Goal: Task Accomplishment & Management: Use online tool/utility

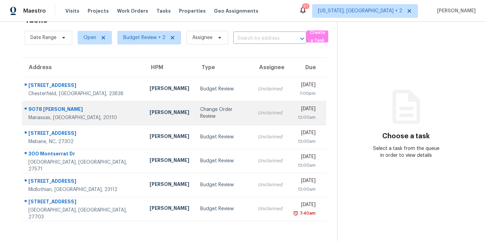
scroll to position [27, 0]
click at [149, 109] on div "Nelson Flores" at bounding box center [169, 113] width 40 height 9
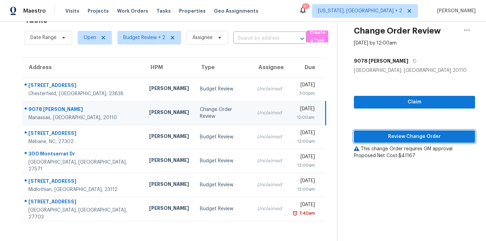
click at [413, 132] on span "Review Change Order" at bounding box center [414, 136] width 110 height 9
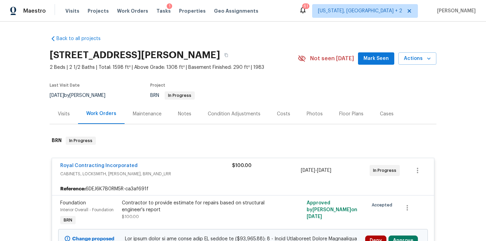
scroll to position [143, 0]
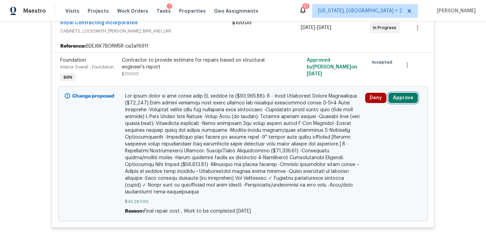
click at [394, 94] on button "Approve" at bounding box center [402, 98] width 29 height 10
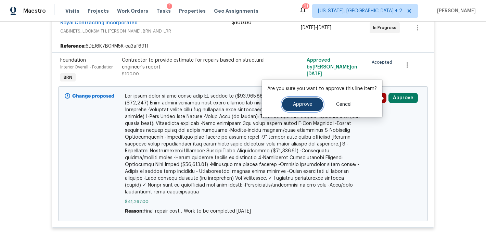
click at [289, 103] on button "Approve" at bounding box center [302, 104] width 41 height 14
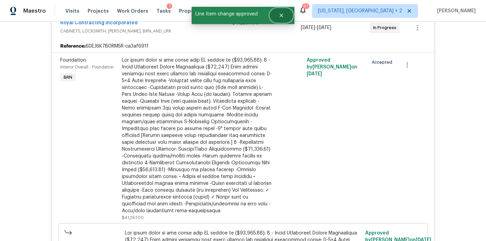
click at [282, 17] on icon "Close" at bounding box center [280, 15] width 5 height 5
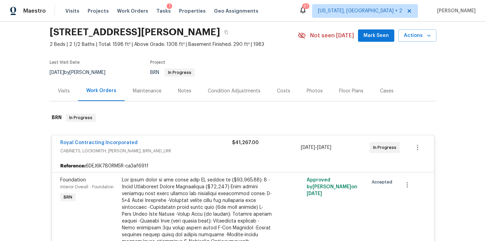
scroll to position [0, 0]
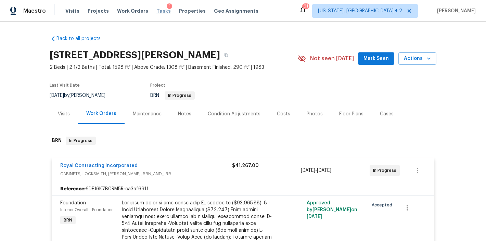
click at [156, 11] on span "Tasks" at bounding box center [163, 11] width 14 height 5
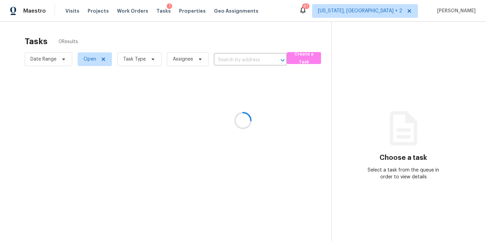
click at [138, 60] on div at bounding box center [243, 120] width 486 height 241
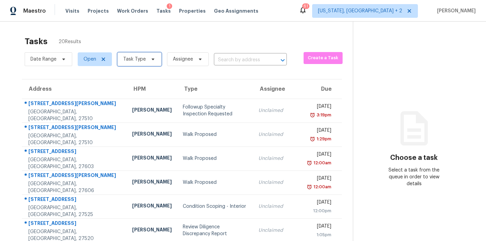
click at [137, 60] on span "Task Type" at bounding box center [134, 59] width 23 height 7
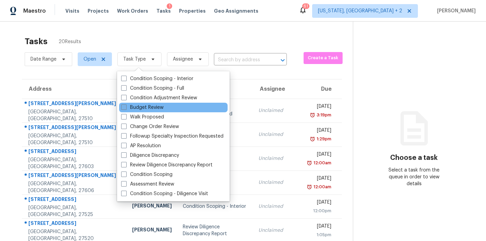
click at [140, 105] on label "Budget Review" at bounding box center [142, 107] width 42 height 7
click at [126, 105] on input "Budget Review" at bounding box center [123, 106] width 4 height 4
checkbox input "true"
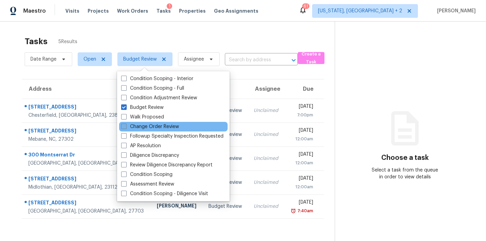
click at [139, 128] on label "Change Order Review" at bounding box center [150, 126] width 58 height 7
click at [126, 128] on input "Change Order Review" at bounding box center [123, 125] width 4 height 4
checkbox input "true"
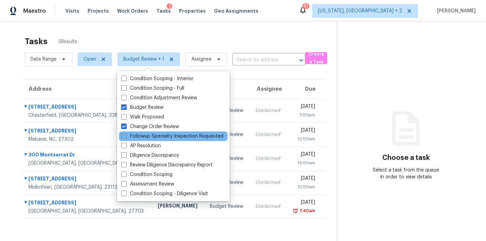
click at [139, 136] on label "Followup Specialty Inspection Requested" at bounding box center [172, 136] width 102 height 7
click at [126, 136] on input "Followup Specialty Inspection Requested" at bounding box center [123, 135] width 4 height 4
checkbox input "true"
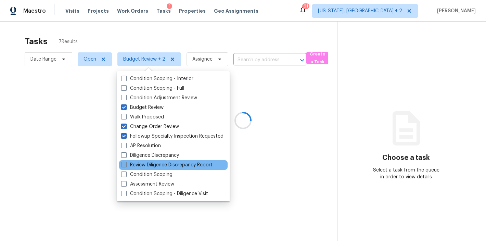
click at [138, 167] on label "Review Diligence Discrepancy Report" at bounding box center [166, 164] width 91 height 7
click at [126, 166] on input "Review Diligence Discrepancy Report" at bounding box center [123, 163] width 4 height 4
checkbox input "true"
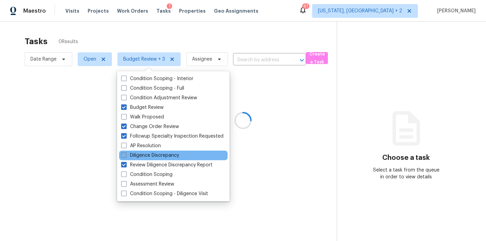
click at [139, 156] on label "Diligence Discrepancy" at bounding box center [150, 155] width 58 height 7
click at [126, 156] on input "Diligence Discrepancy" at bounding box center [123, 154] width 4 height 4
checkbox input "true"
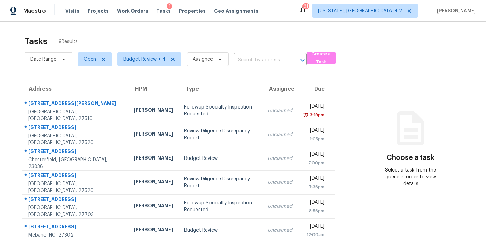
click at [257, 30] on div "Tasks 9 Results Date Range Open Budget Review + 4 Assignee ​ Create a Task Addr…" at bounding box center [243, 171] width 486 height 298
click at [140, 59] on span "Budget Review + 4" at bounding box center [144, 59] width 42 height 7
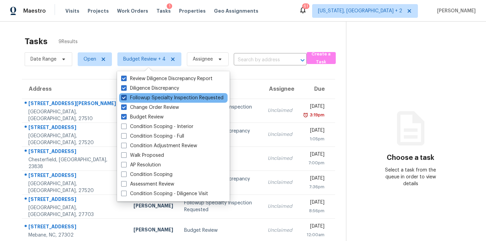
click at [158, 98] on label "Followup Specialty Inspection Requested" at bounding box center [172, 97] width 102 height 7
click at [126, 98] on input "Followup Specialty Inspection Requested" at bounding box center [123, 96] width 4 height 4
checkbox input "false"
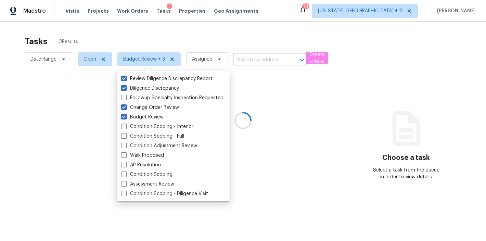
click at [220, 43] on div at bounding box center [243, 120] width 486 height 241
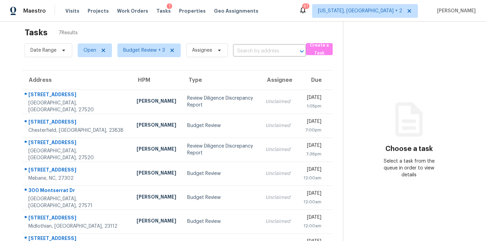
scroll to position [36, 0]
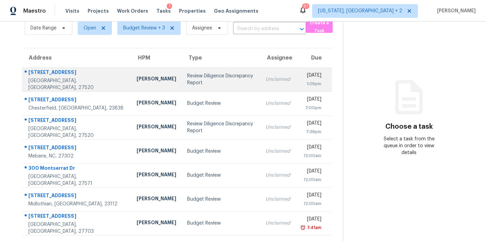
click at [187, 73] on div "Review Diligence Discrepancy Report" at bounding box center [220, 80] width 67 height 14
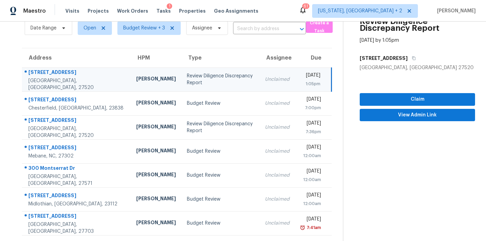
click at [407, 116] on section "Review Diligence Discrepancy Report Oct 15th 2025 by 1:05pm 611 Page St Clayton…" at bounding box center [409, 115] width 132 height 250
click at [408, 114] on span "View Admin Link" at bounding box center [417, 115] width 104 height 9
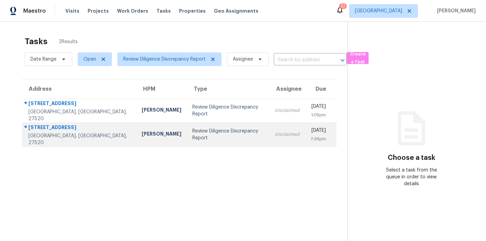
click at [187, 141] on td "Review Diligence Discrepancy Report" at bounding box center [228, 134] width 83 height 24
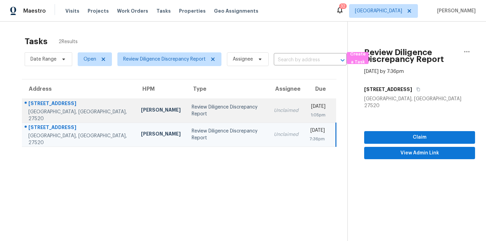
click at [268, 104] on td "Unclaimed" at bounding box center [286, 111] width 36 height 24
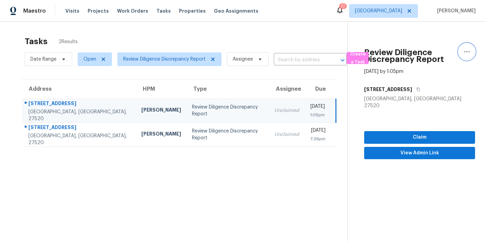
click at [462, 52] on icon "button" at bounding box center [466, 52] width 8 height 8
click at [419, 54] on div "Cancel this task" at bounding box center [422, 53] width 53 height 7
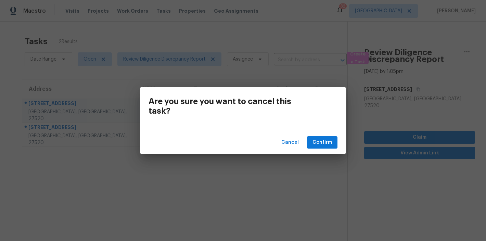
click at [318, 148] on div "Cancel Confirm" at bounding box center [242, 143] width 205 height 24
click at [320, 145] on span "Confirm" at bounding box center [321, 142] width 19 height 9
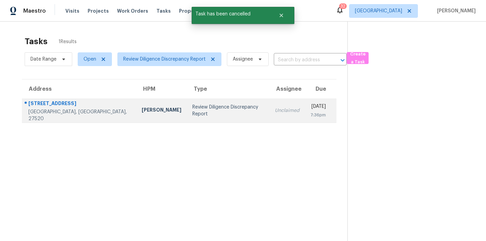
click at [192, 109] on div "Review Diligence Discrepancy Report" at bounding box center [228, 111] width 72 height 14
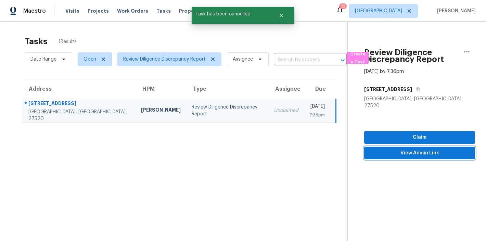
click at [389, 150] on span "View Admin Link" at bounding box center [419, 153] width 100 height 9
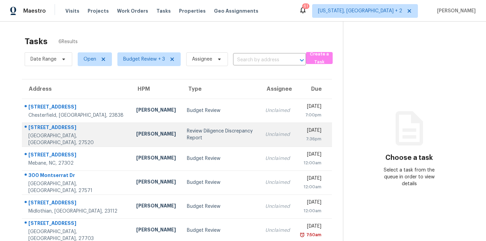
click at [187, 136] on div "Review Diligence Discrepancy Report" at bounding box center [220, 135] width 67 height 14
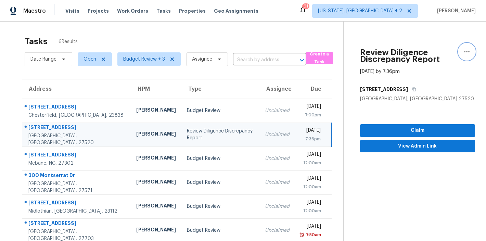
click at [464, 51] on icon "button" at bounding box center [466, 51] width 5 height 1
click at [416, 53] on div "Cancel this task" at bounding box center [422, 53] width 53 height 7
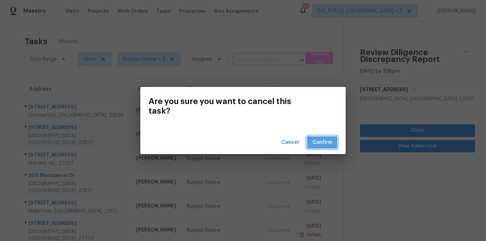
click at [332, 143] on button "Confirm" at bounding box center [322, 142] width 30 height 13
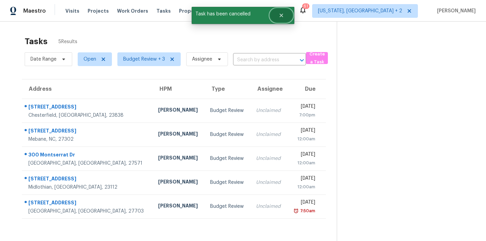
click at [278, 16] on button "Close" at bounding box center [281, 16] width 23 height 14
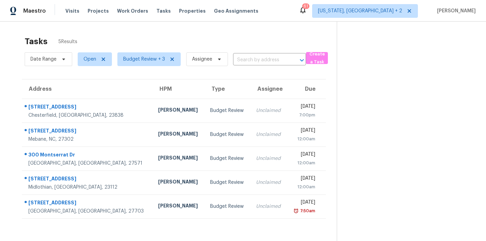
click at [290, 17] on div "Maestro Visits Projects Work Orders Tasks Properties Geo Assignments 61 Washing…" at bounding box center [243, 11] width 486 height 22
click at [138, 42] on div "Tasks 5 Results" at bounding box center [181, 41] width 312 height 18
click at [319, 11] on div "Maestro Visits Projects Work Orders Tasks Properties Geo Assignments 61 Washing…" at bounding box center [243, 11] width 486 height 22
click at [298, 13] on div "Maestro Visits Projects Work Orders Tasks Properties Geo Assignments 61 Washing…" at bounding box center [243, 11] width 486 height 22
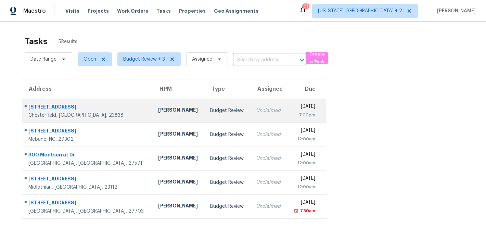
click at [205, 115] on td "Budget Review" at bounding box center [228, 111] width 46 height 24
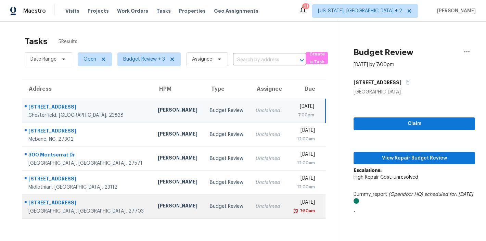
click at [204, 204] on td "Budget Review" at bounding box center [226, 206] width 45 height 24
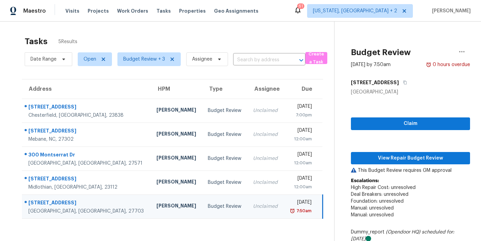
scroll to position [96, 0]
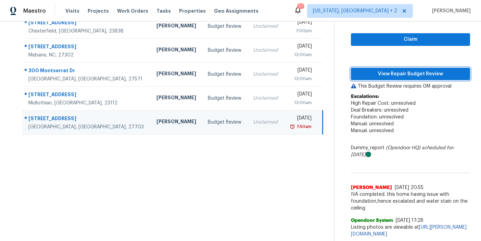
click at [405, 70] on span "View Repair Budget Review" at bounding box center [410, 74] width 108 height 9
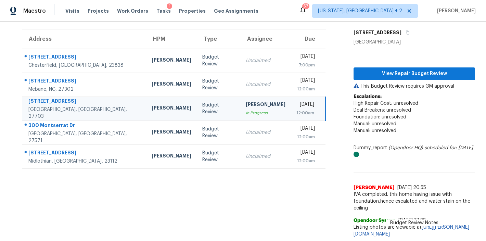
scroll to position [62, 0]
click at [279, 4] on div "Maestro Visits Projects Work Orders Tasks 1 Properties Geo Assignments 57 Washi…" at bounding box center [243, 11] width 486 height 22
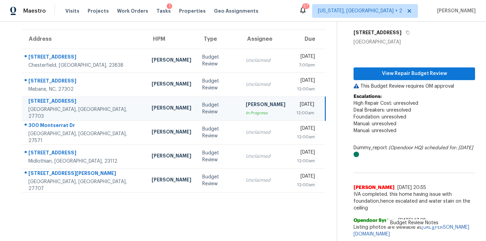
click at [284, 9] on div "Maestro Visits Projects Work Orders Tasks 1 Properties Geo Assignments 57 Washi…" at bounding box center [243, 11] width 486 height 22
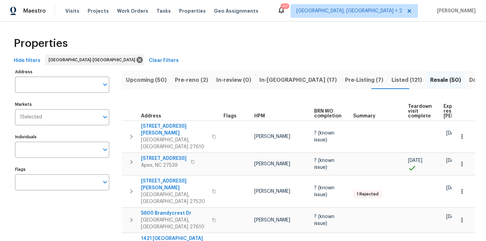
click at [281, 12] on div "Maestro Visits Projects Work Orders Tasks Properties Geo Assignments 40 [GEOGRA…" at bounding box center [243, 11] width 486 height 22
click at [233, 40] on div "Properties" at bounding box center [243, 43] width 464 height 22
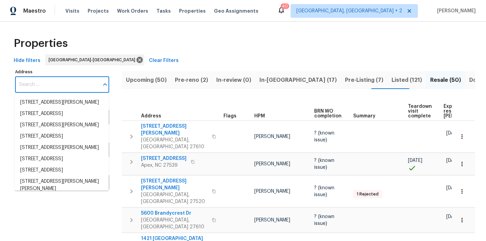
click at [54, 87] on input "Address" at bounding box center [57, 85] width 84 height 16
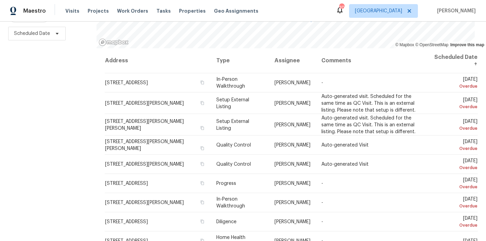
click at [35, 107] on div "Filters Reset ​ Type Assignee Scheduled Date" at bounding box center [48, 93] width 96 height 295
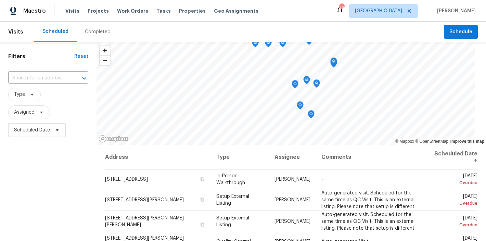
click at [50, 194] on div "Filters Reset ​ Type Assignee Scheduled Date" at bounding box center [48, 189] width 96 height 295
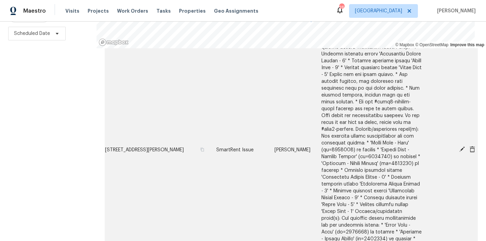
scroll to position [181, 0]
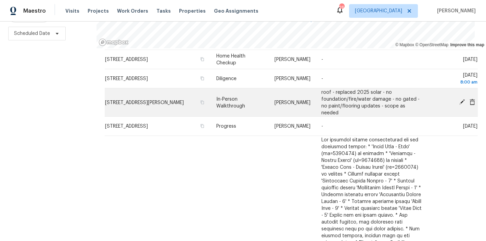
click at [250, 101] on td "In-Person Walkthrough" at bounding box center [240, 102] width 58 height 28
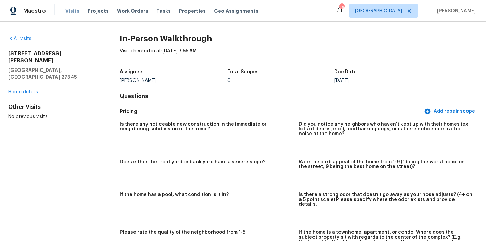
click at [68, 12] on span "Visits" at bounding box center [72, 11] width 14 height 7
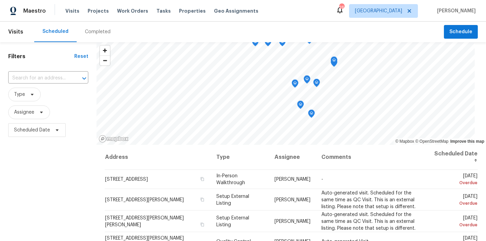
click at [319, 8] on div "Maestro Visits Projects Work Orders Tasks Properties Geo Assignments 26 Raleigh…" at bounding box center [243, 11] width 486 height 22
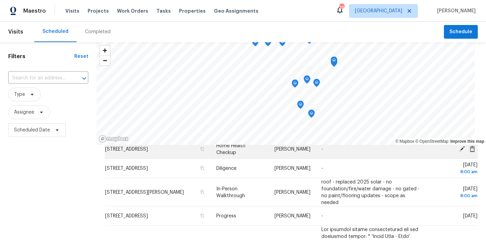
scroll to position [172, 0]
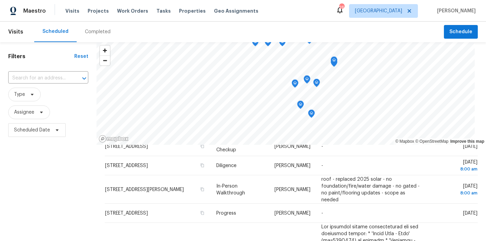
click at [70, 185] on div "Filters Reset ​ Type Assignee Scheduled Date" at bounding box center [48, 189] width 96 height 295
click at [294, 9] on div "Maestro Visits Projects Work Orders Tasks Properties Geo Assignments 26 Raleigh…" at bounding box center [243, 11] width 486 height 22
click at [299, 13] on div "Maestro Visits Projects Work Orders Tasks Properties Geo Assignments 26 Raleigh…" at bounding box center [243, 11] width 486 height 22
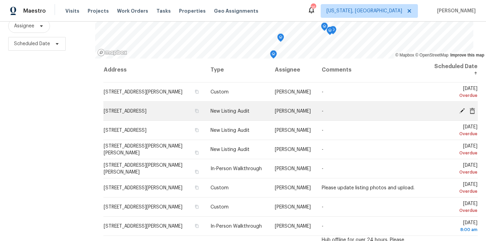
scroll to position [1, 0]
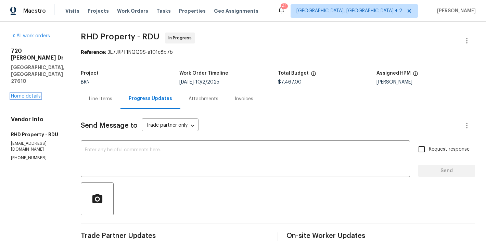
click at [23, 94] on link "Home details" at bounding box center [26, 96] width 30 height 5
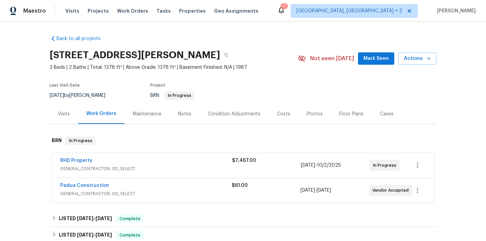
click at [297, 10] on div "Maestro Visits Projects Work Orders Tasks Properties Geo Assignments 41 Charles…" at bounding box center [243, 11] width 486 height 22
click at [279, 7] on div "Maestro Visits Projects Work Orders Tasks Properties Geo Assignments 41 Charles…" at bounding box center [243, 11] width 486 height 22
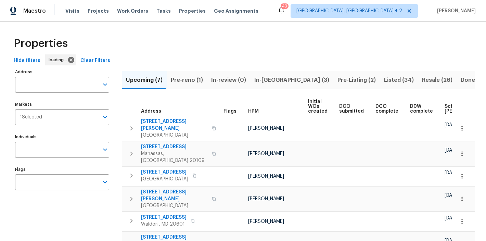
click at [251, 43] on div "Properties" at bounding box center [243, 43] width 464 height 22
click at [188, 77] on span "Pre-reno (1)" at bounding box center [187, 80] width 32 height 10
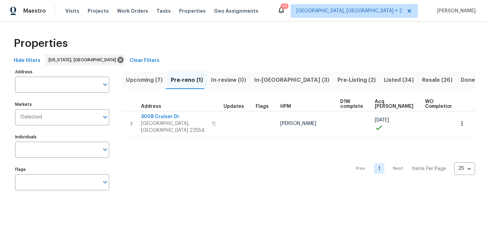
click at [140, 80] on span "Upcoming (7)" at bounding box center [144, 80] width 37 height 10
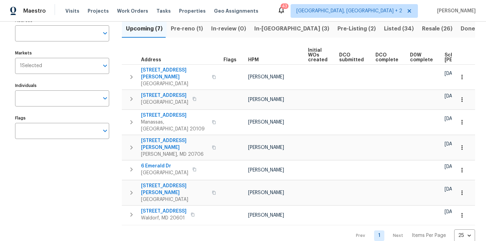
click at [275, 5] on div "Maestro Visits Projects Work Orders Tasks Properties Geo Assignments 43 Charles…" at bounding box center [243, 11] width 486 height 22
click at [269, 30] on span "In-reno (3)" at bounding box center [291, 29] width 75 height 10
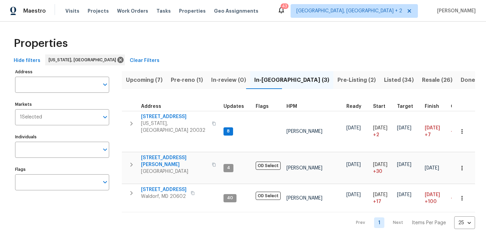
click at [286, 5] on div "Maestro Visits Projects Work Orders Tasks Properties Geo Assignments 43 Charles…" at bounding box center [243, 11] width 486 height 22
click at [281, 38] on div "Properties" at bounding box center [243, 43] width 464 height 22
click at [291, 15] on div "Maestro Visits Projects Work Orders Tasks Properties Geo Assignments 43 Charles…" at bounding box center [243, 11] width 486 height 22
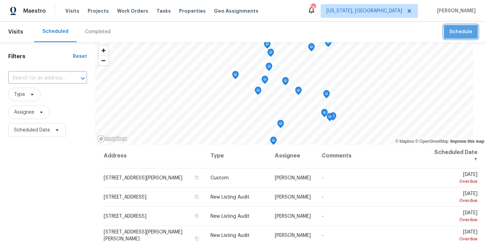
click at [455, 34] on span "Schedule" at bounding box center [460, 32] width 23 height 9
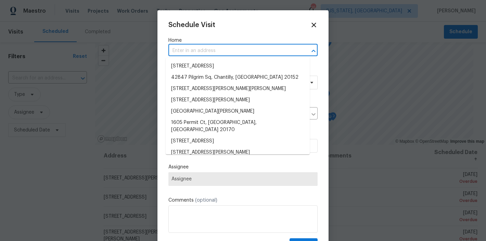
click at [175, 49] on input "text" at bounding box center [233, 50] width 130 height 11
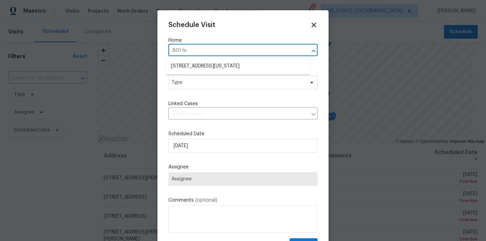
type input "801 hr d"
click at [186, 65] on li "[STREET_ADDRESS][US_STATE]" at bounding box center [238, 66] width 144 height 11
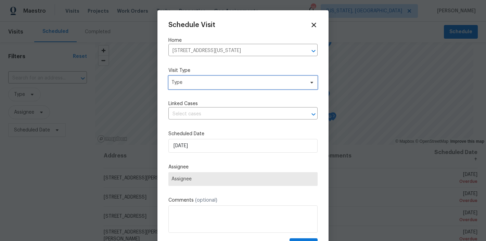
click at [182, 83] on span "Type" at bounding box center [237, 82] width 133 height 7
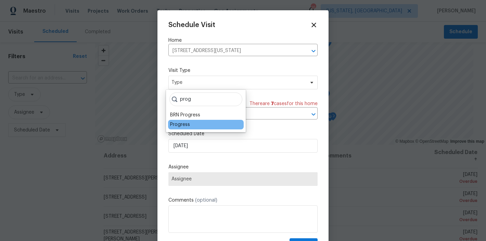
type input "prog"
click at [181, 124] on div "Progress" at bounding box center [180, 124] width 20 height 7
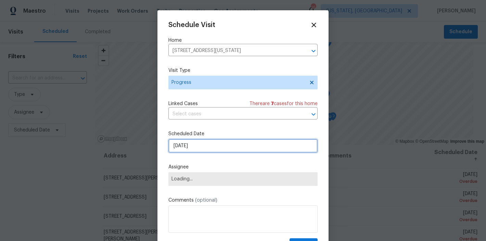
click at [190, 151] on input "[DATE]" at bounding box center [242, 146] width 149 height 14
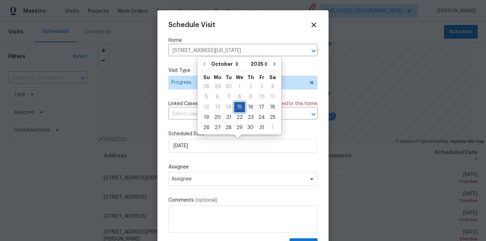
click at [239, 106] on div "15" at bounding box center [239, 107] width 11 height 10
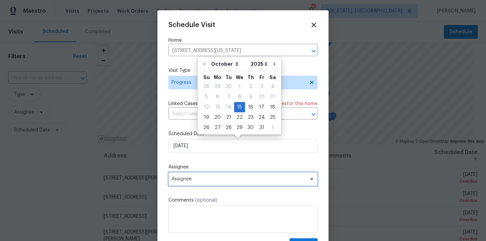
click at [196, 175] on span "Assignee" at bounding box center [242, 179] width 149 height 14
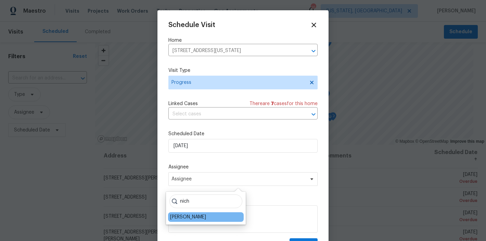
type input "nich"
click at [191, 216] on div "[PERSON_NAME]" at bounding box center [188, 216] width 36 height 7
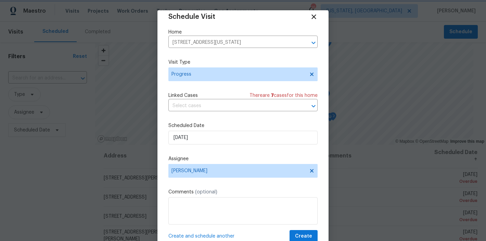
scroll to position [12, 0]
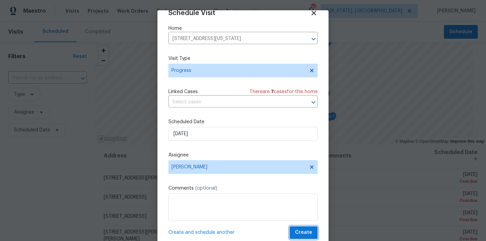
click at [295, 234] on span "Create" at bounding box center [303, 232] width 17 height 9
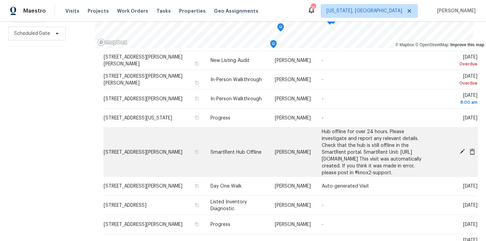
scroll to position [61, 0]
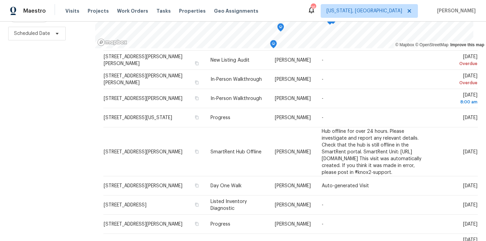
click at [56, 165] on div "Filters Reset ​ Type Assignee Scheduled Date" at bounding box center [47, 93] width 95 height 295
